Goal: Navigation & Orientation: Find specific page/section

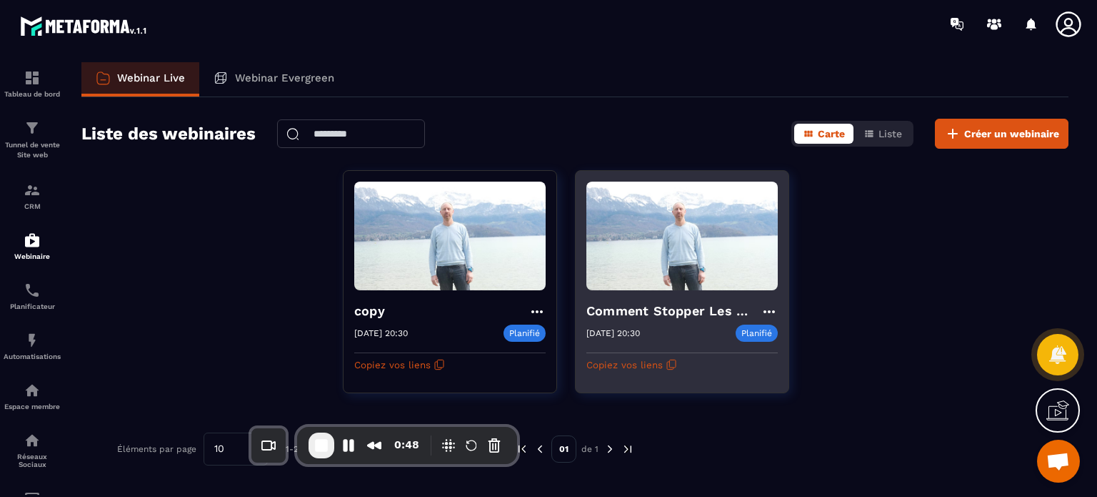
click at [657, 311] on h4 "Comment Stopper Les Conflits Et Mieux Communiquer avec ton ado ?" at bounding box center [674, 311] width 174 height 20
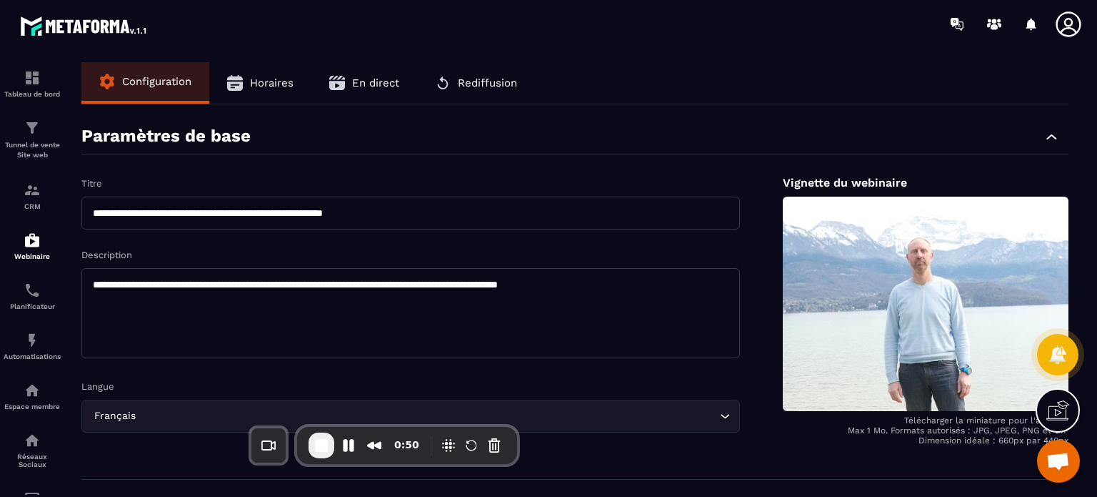
click at [352, 88] on span "En direct" at bounding box center [375, 82] width 47 height 13
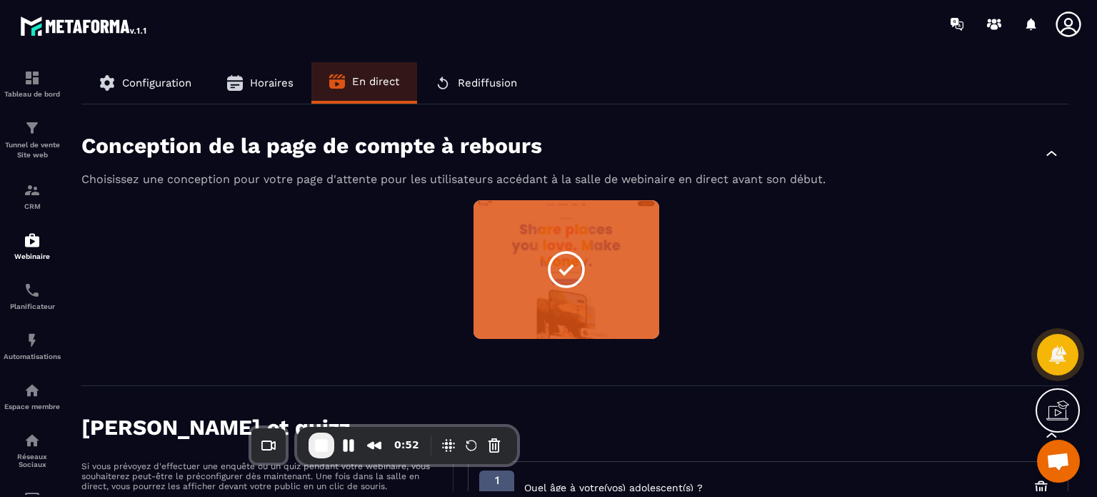
click at [278, 136] on p "Conception de la page de compte à rebours" at bounding box center [311, 145] width 461 height 25
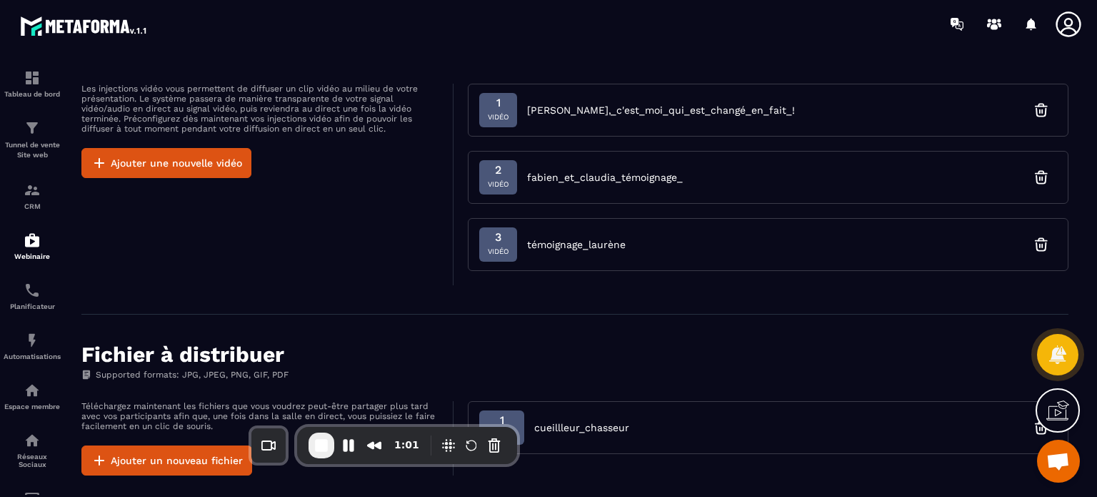
scroll to position [1000, 0]
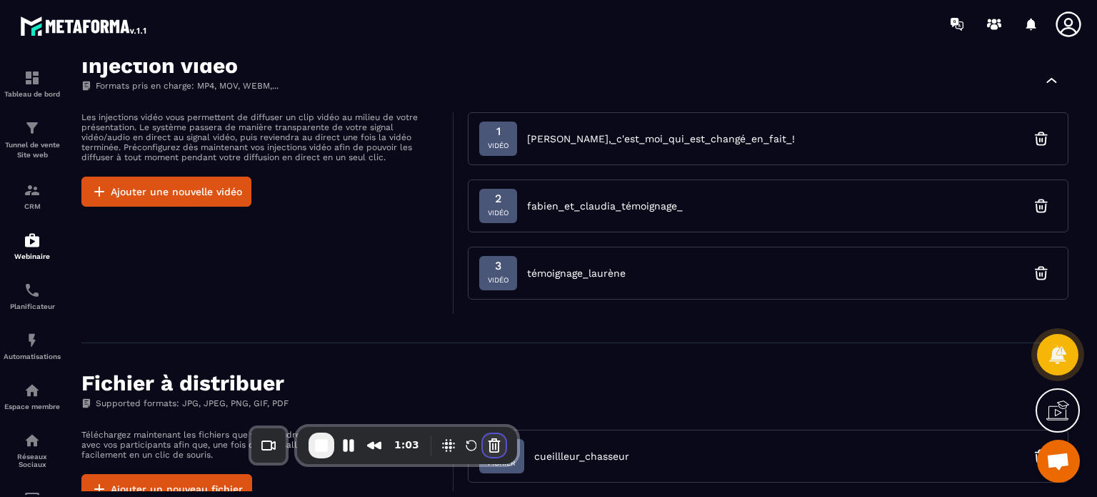
click at [491, 438] on button "Cancel Recording" at bounding box center [494, 445] width 23 height 23
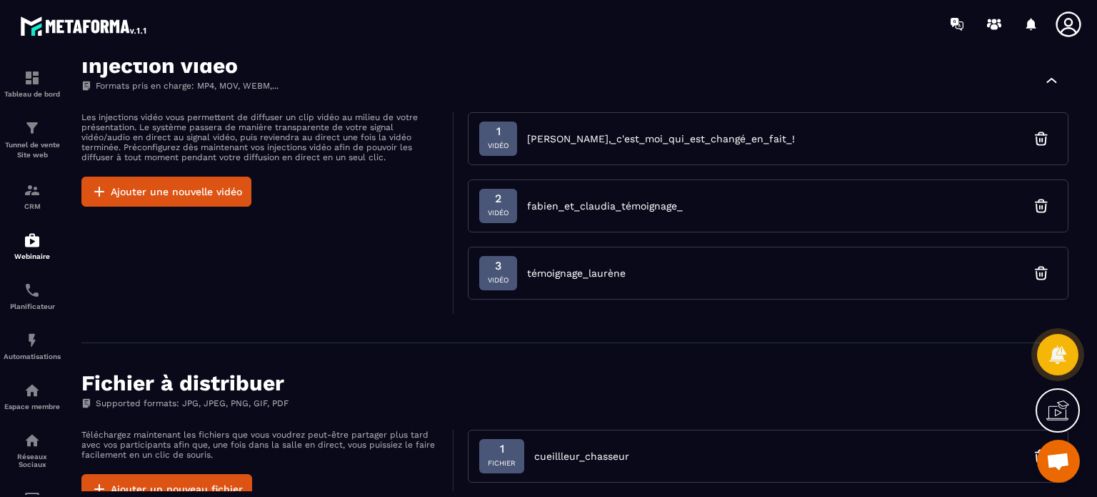
click at [817, 81] on div "Injection vidéo Formats pris en charge: MP4, MOV, WEBM,..." at bounding box center [574, 79] width 987 height 51
click at [23, 129] on div "Tunnel de vente Site web" at bounding box center [32, 139] width 57 height 41
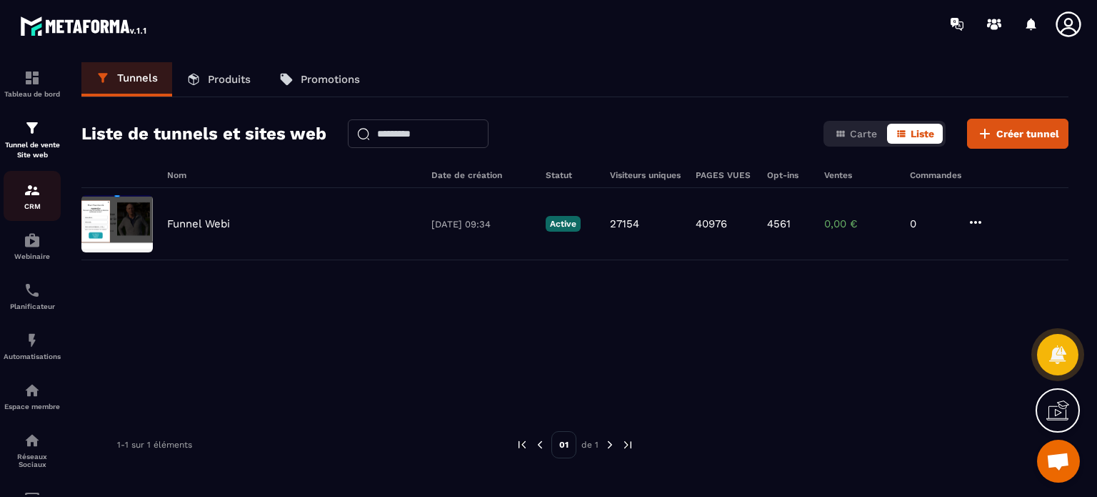
click at [26, 204] on p "CRM" at bounding box center [32, 206] width 57 height 8
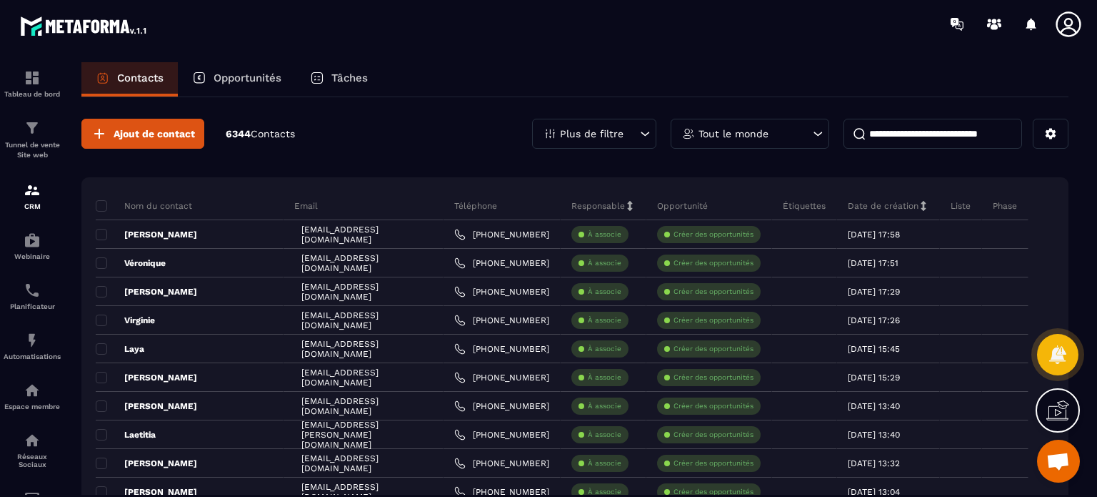
click at [332, 72] on div "Tâches" at bounding box center [339, 79] width 86 height 34
